Goal: Task Accomplishment & Management: Complete application form

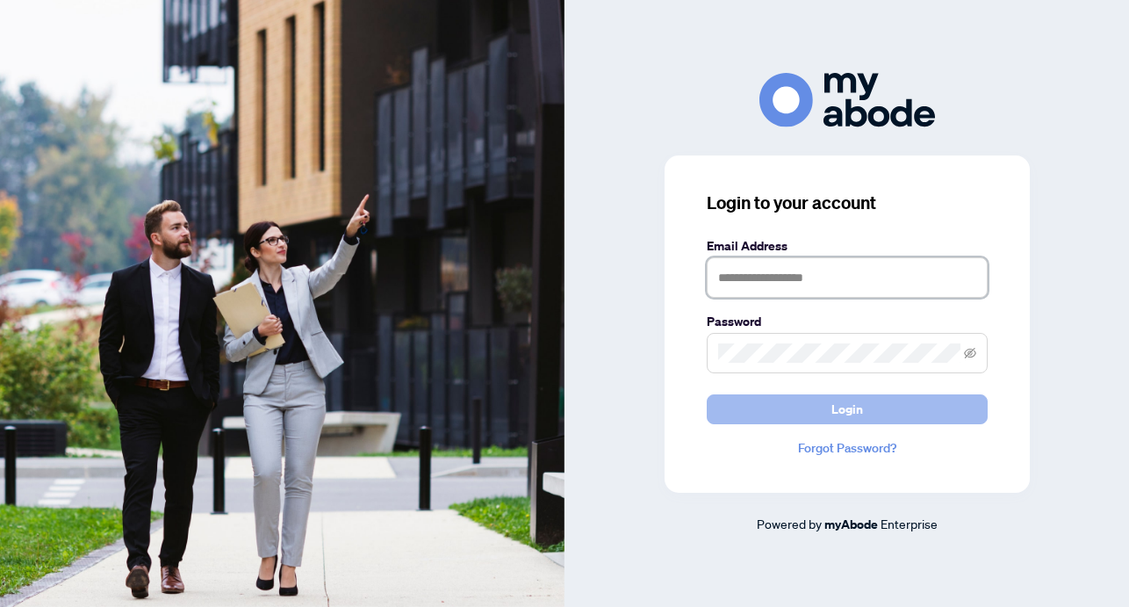
type input "**********"
click at [790, 409] on button "Login" at bounding box center [847, 409] width 281 height 30
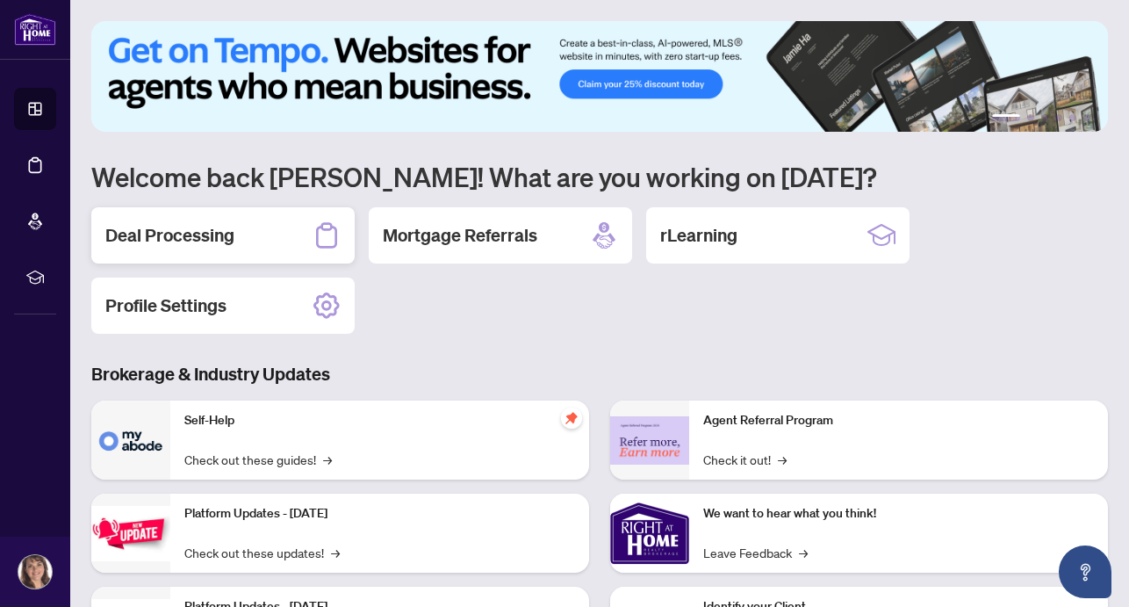
click at [269, 237] on div "Deal Processing" at bounding box center [222, 235] width 263 height 56
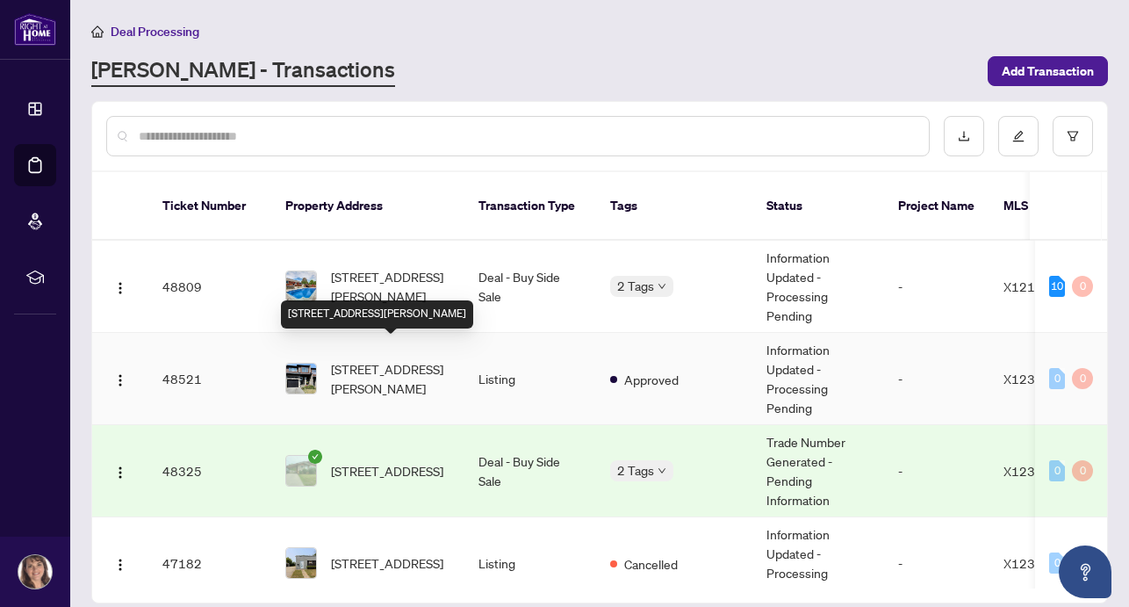
click at [367, 364] on span "[STREET_ADDRESS][PERSON_NAME]" at bounding box center [390, 378] width 119 height 39
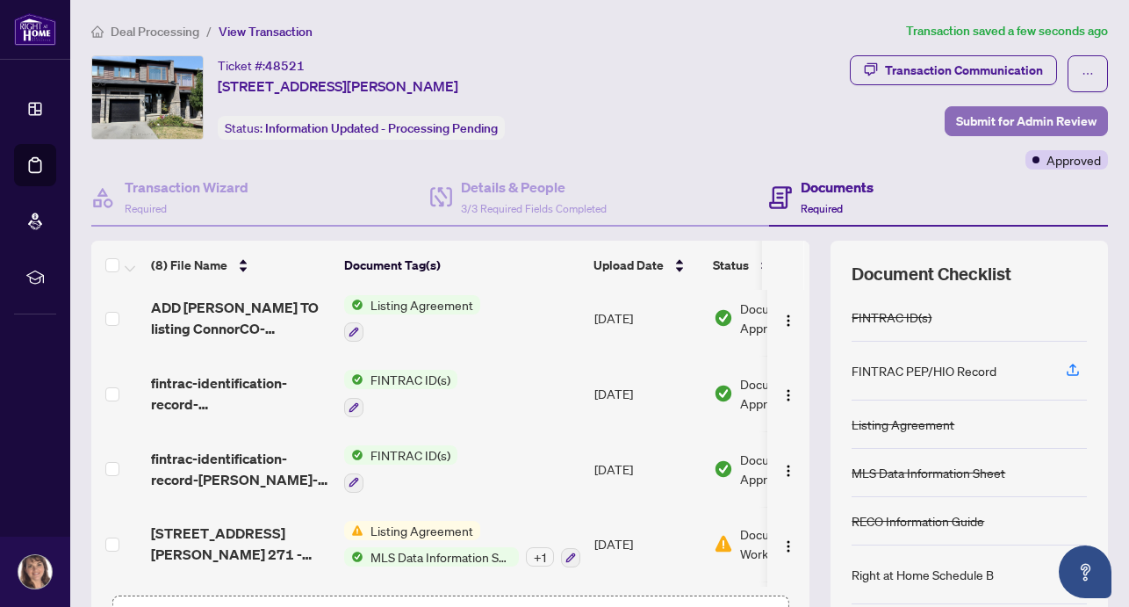
click at [1016, 123] on span "Submit for Admin Review" at bounding box center [1026, 121] width 141 height 28
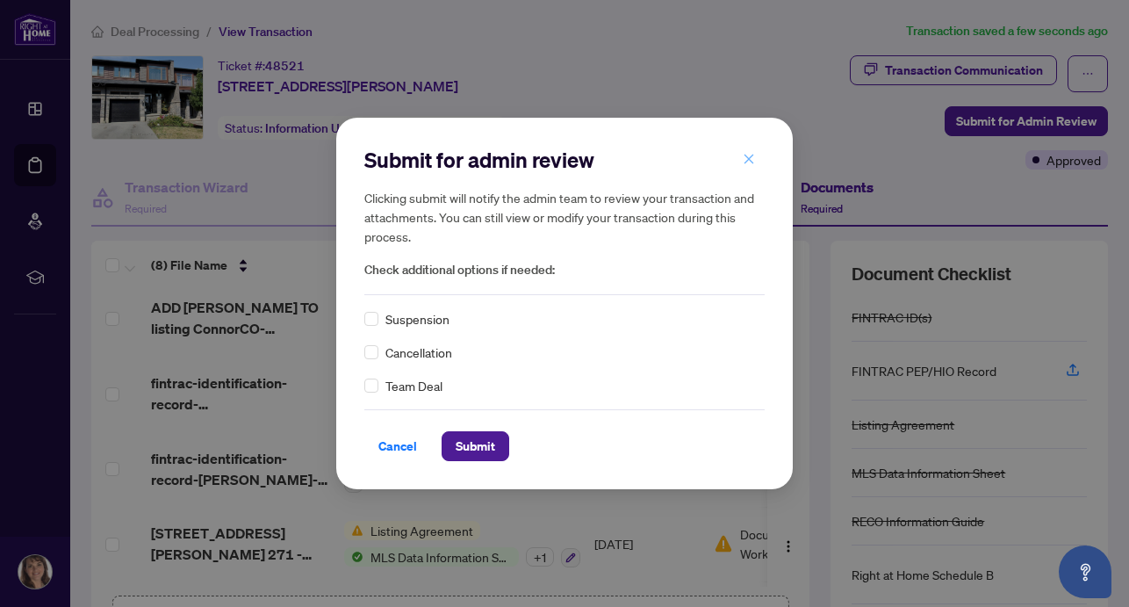
click at [752, 156] on icon "close" at bounding box center [749, 159] width 12 height 12
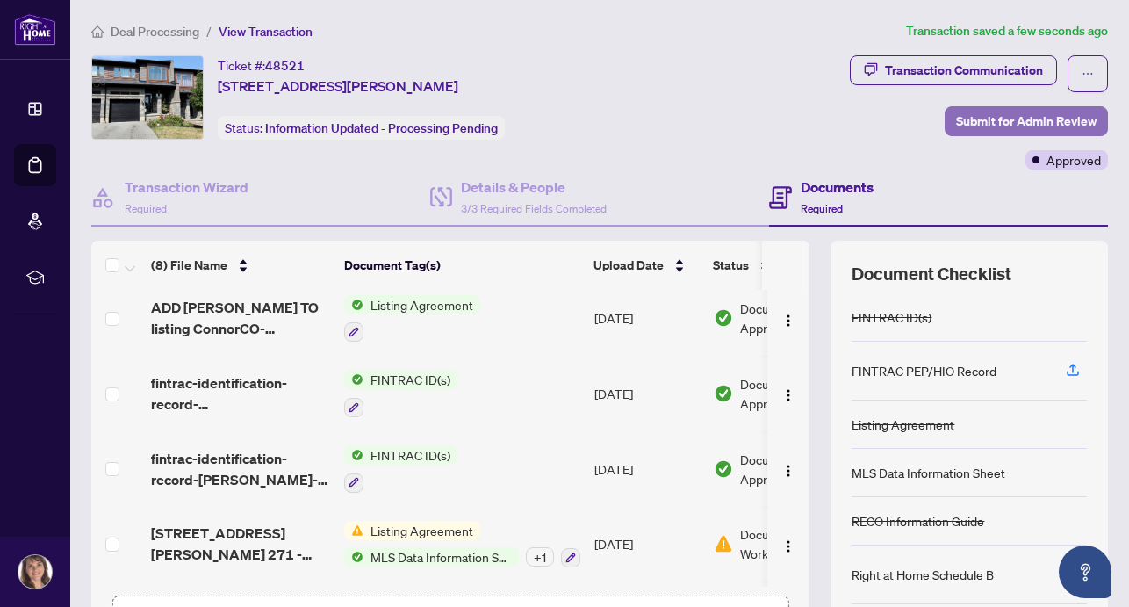
click at [998, 114] on span "Submit for Admin Review" at bounding box center [1026, 121] width 141 height 28
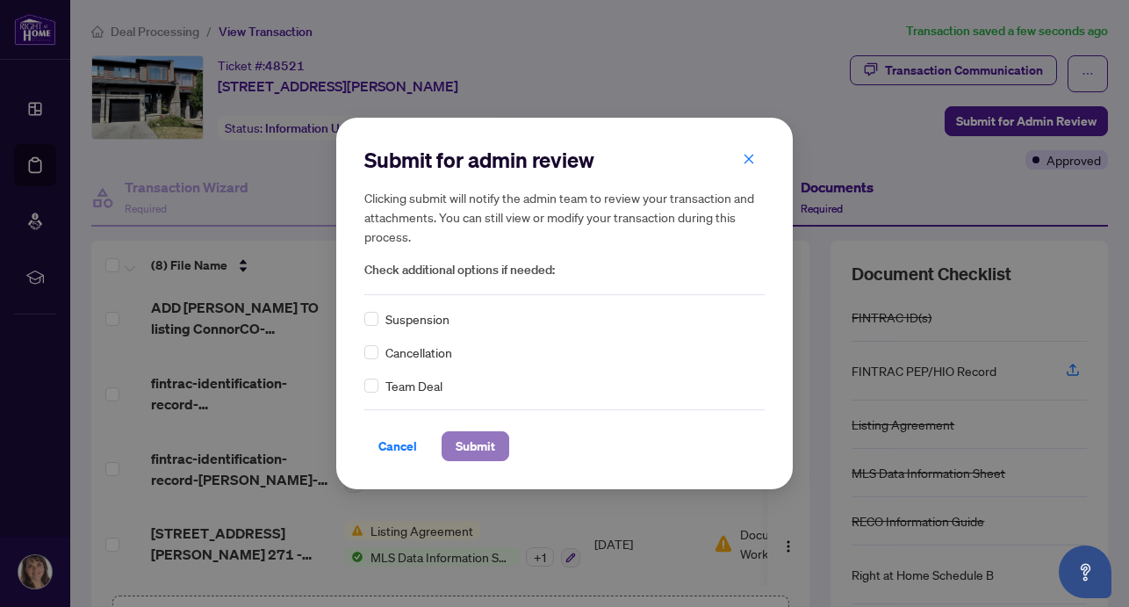
click at [474, 443] on span "Submit" at bounding box center [476, 446] width 40 height 28
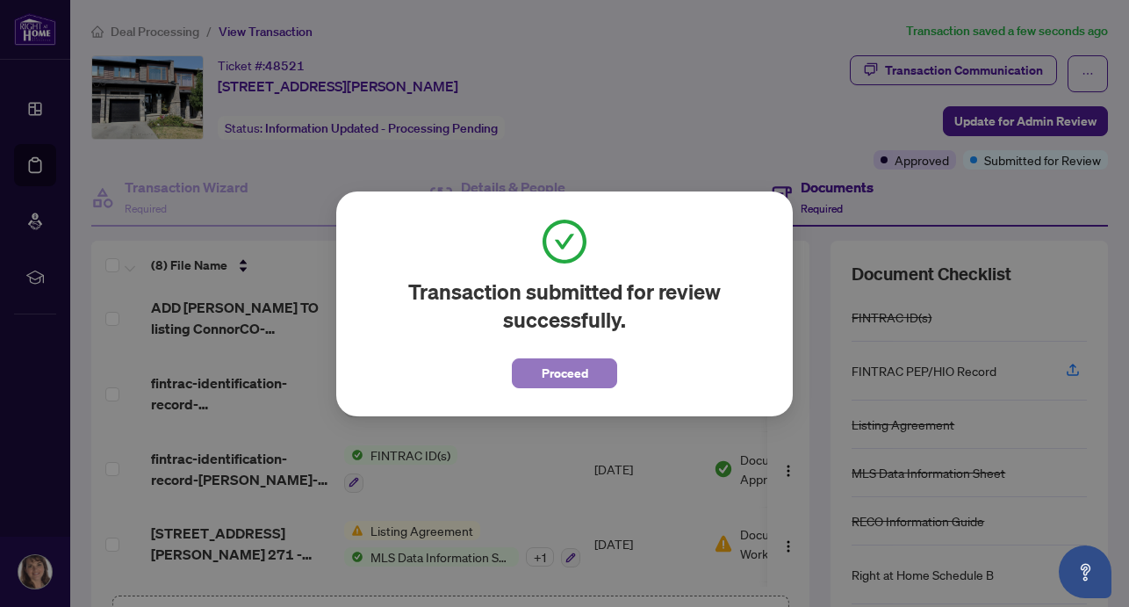
click at [571, 374] on span "Proceed" at bounding box center [565, 373] width 47 height 28
